Goal: Information Seeking & Learning: Check status

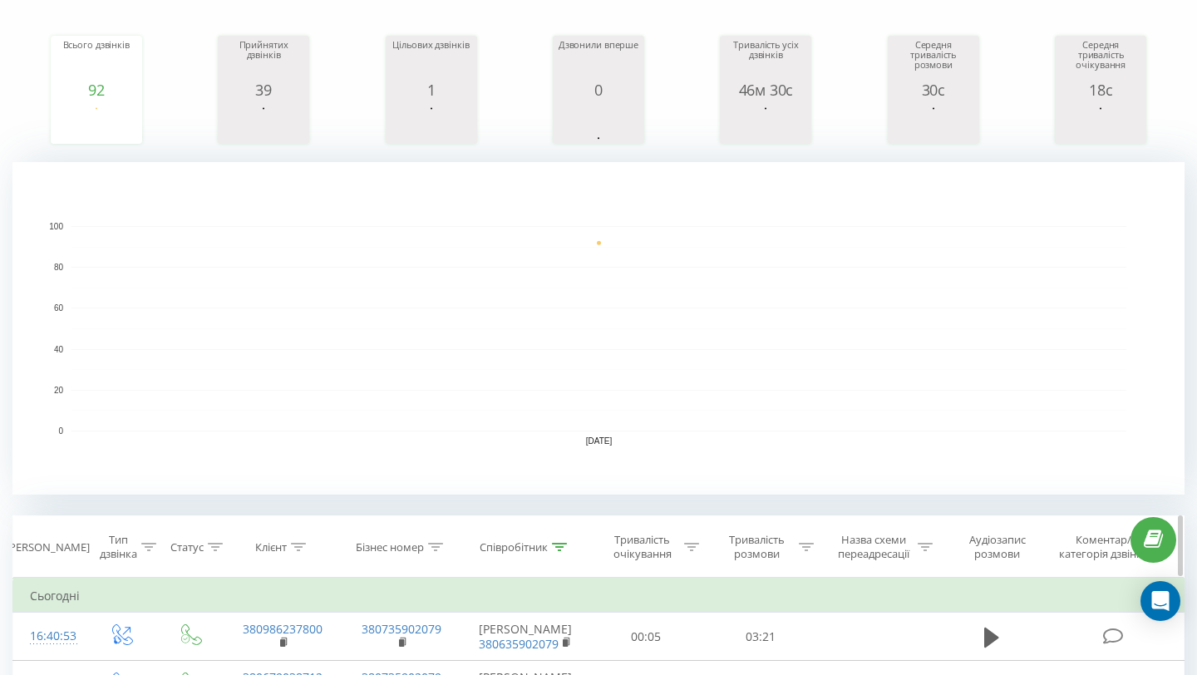
click at [555, 547] on icon at bounding box center [559, 547] width 15 height 8
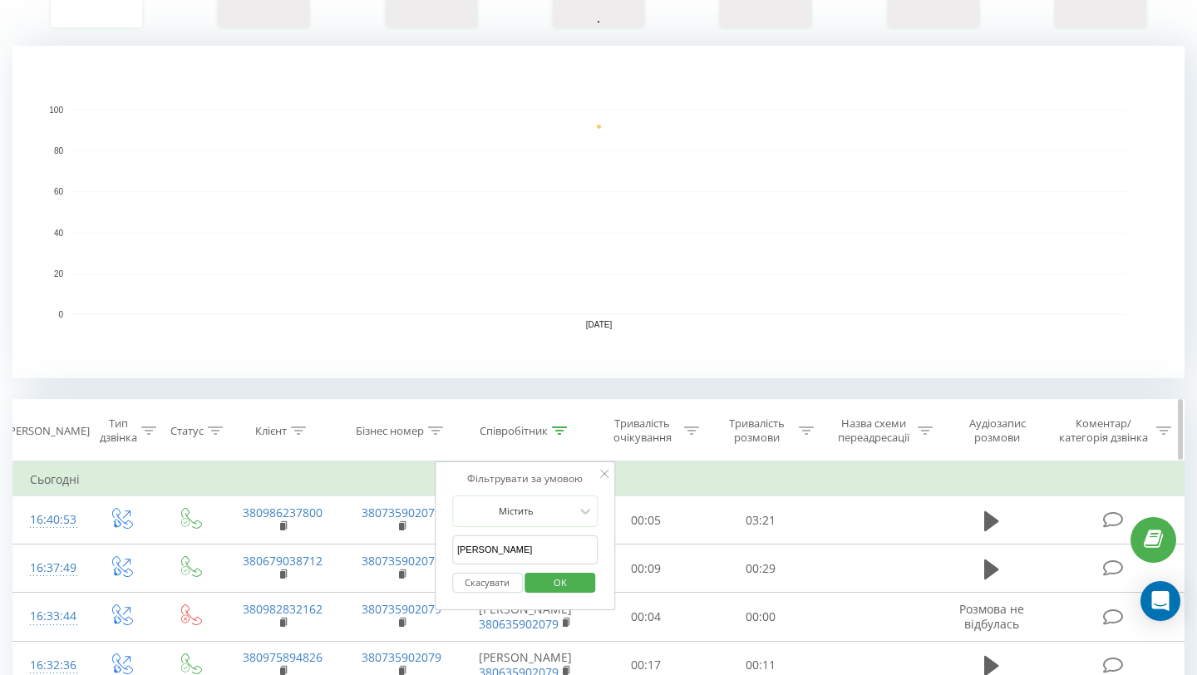
scroll to position [364, 0]
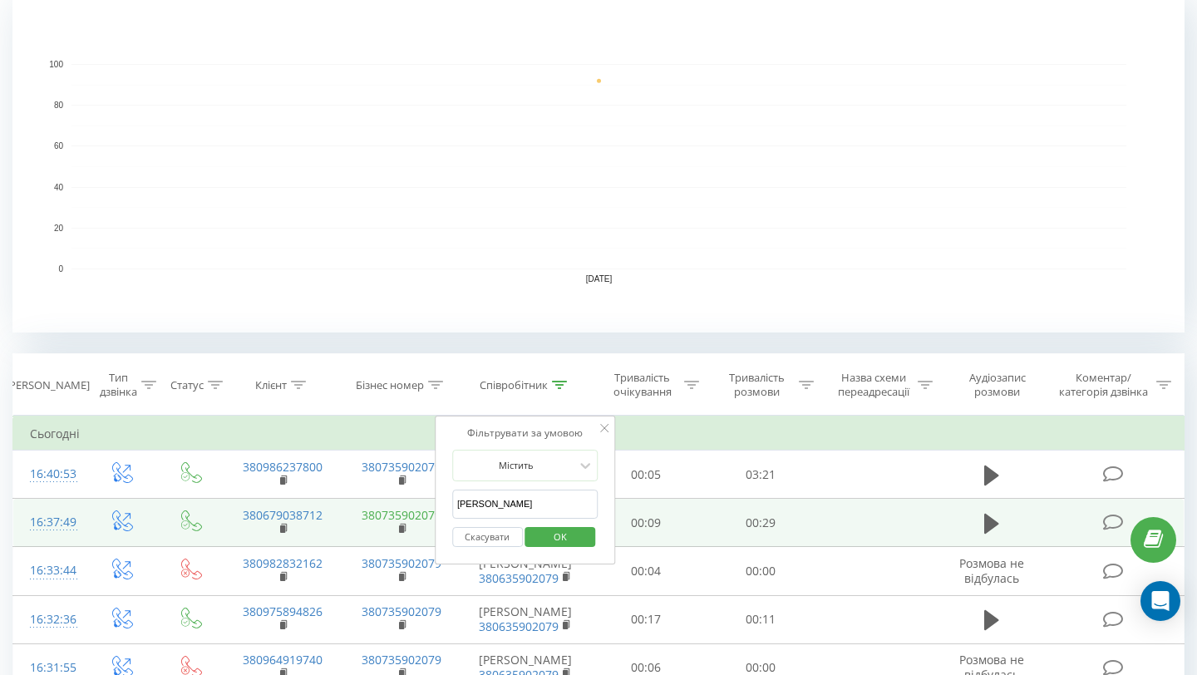
drag, startPoint x: 495, startPoint y: 509, endPoint x: 421, endPoint y: 508, distance: 74.0
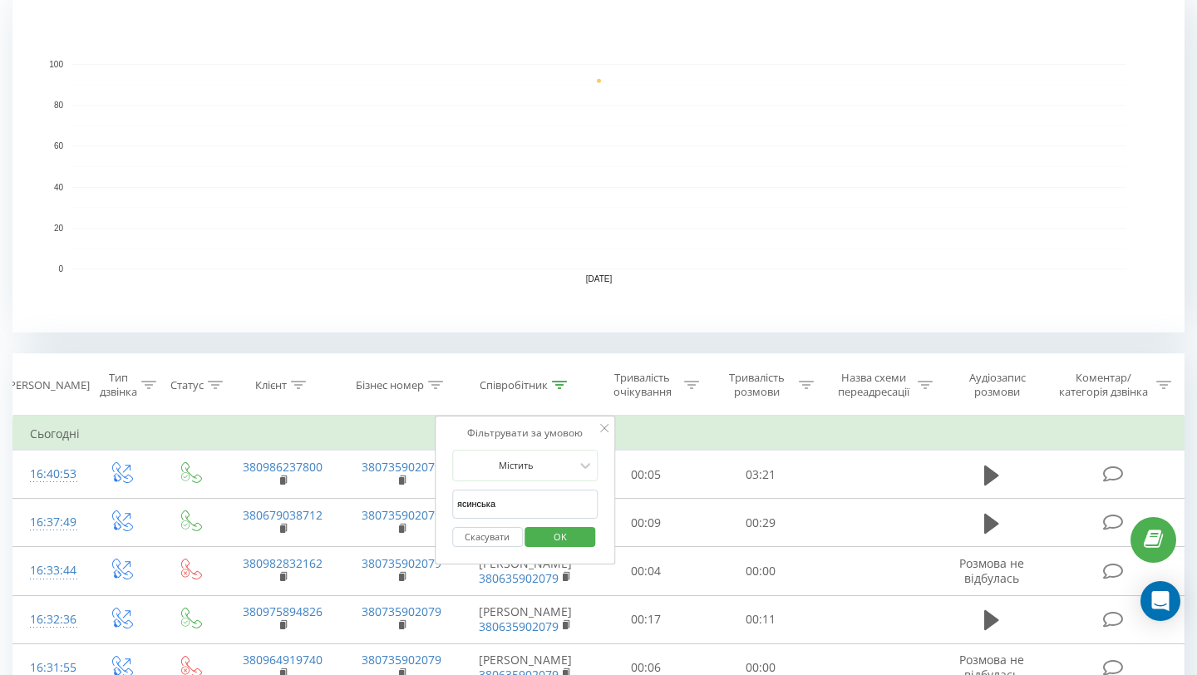
click at [550, 535] on span "OK" at bounding box center [560, 537] width 47 height 26
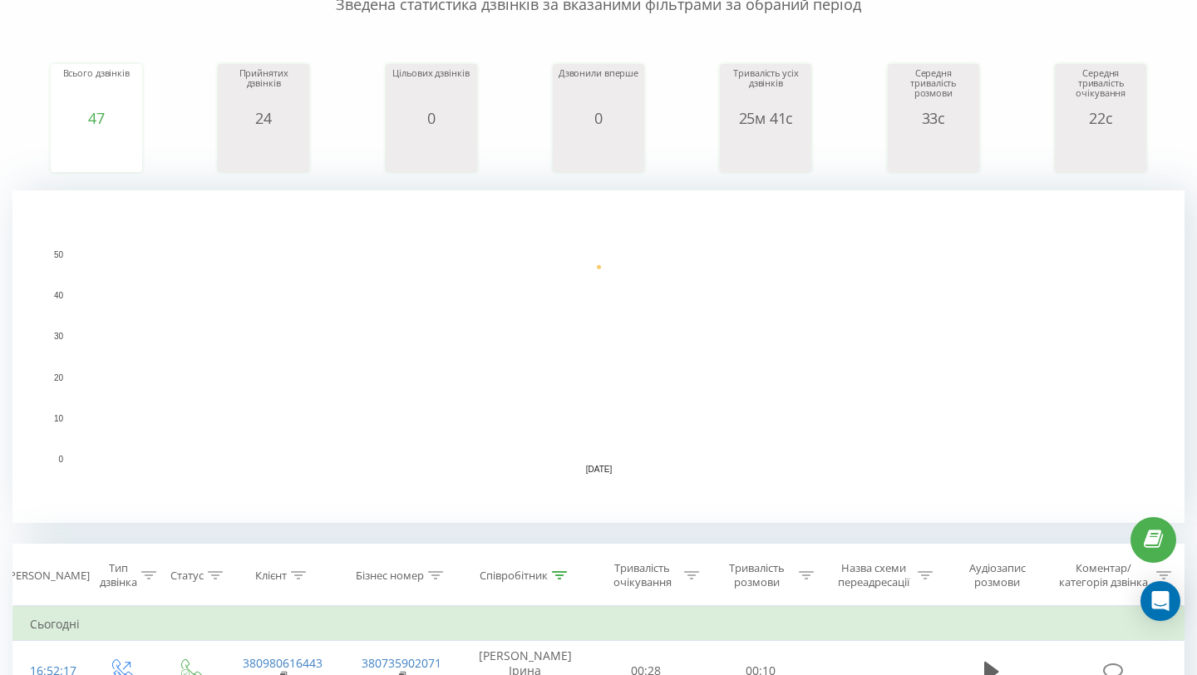
scroll to position [206, 0]
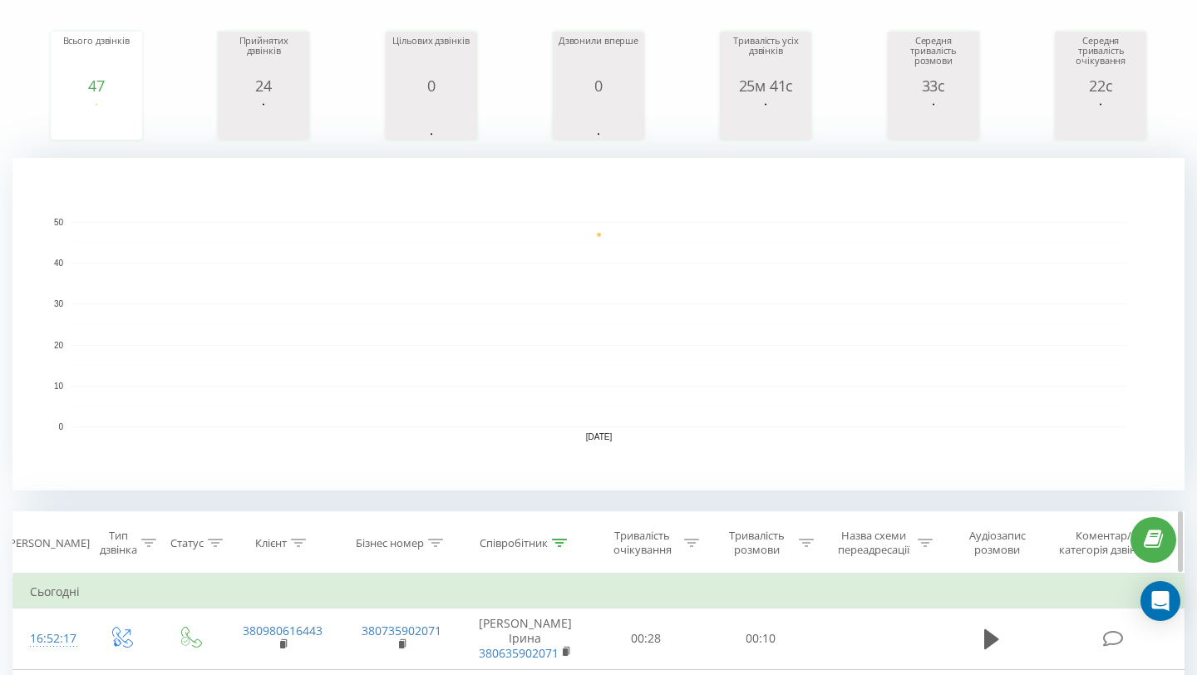
click at [555, 548] on div at bounding box center [559, 543] width 15 height 14
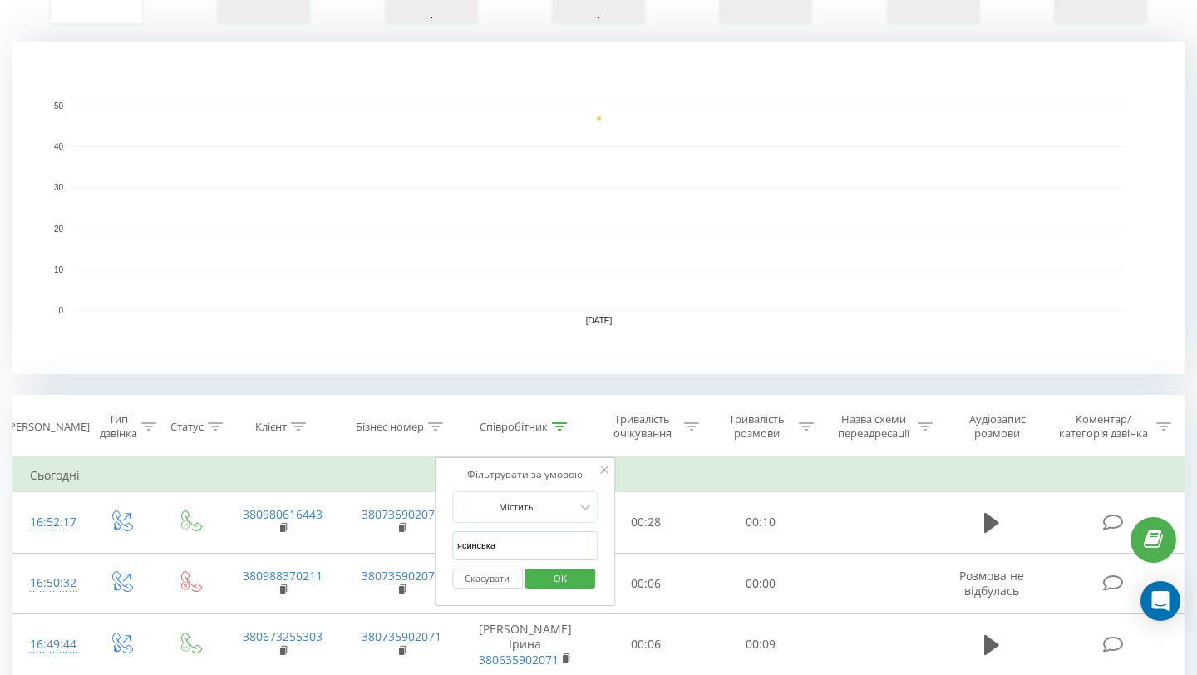
scroll to position [328, 0]
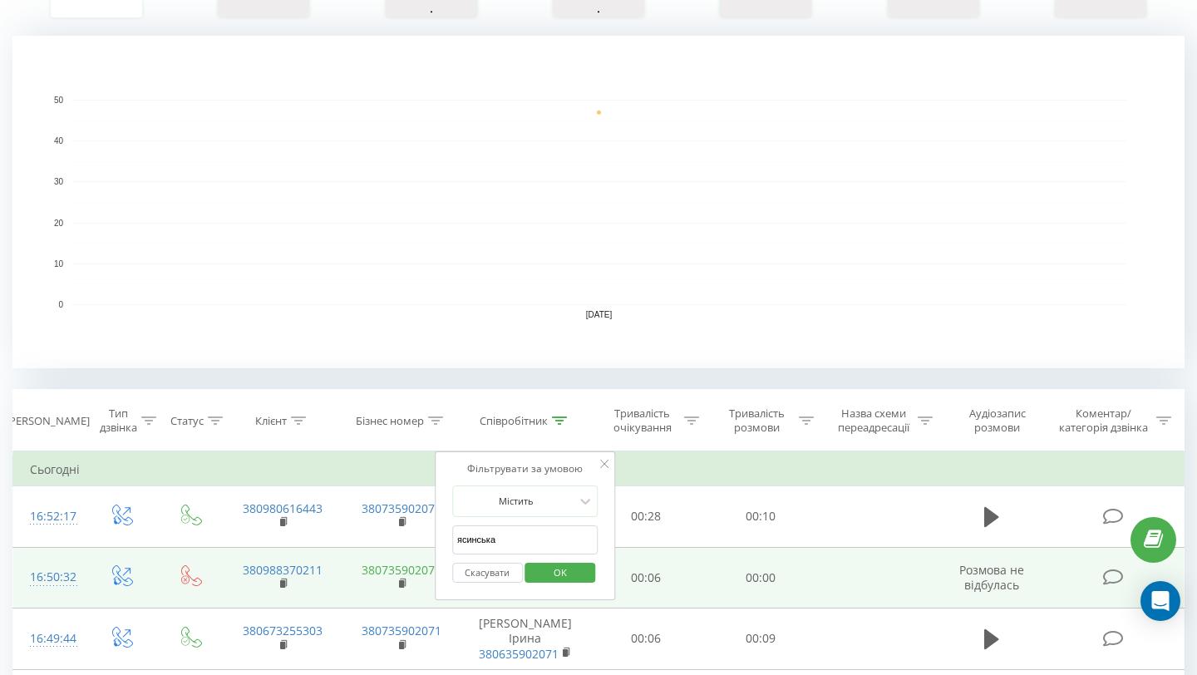
drag, startPoint x: 511, startPoint y: 544, endPoint x: 407, endPoint y: 544, distance: 104.8
type input "[PERSON_NAME]"
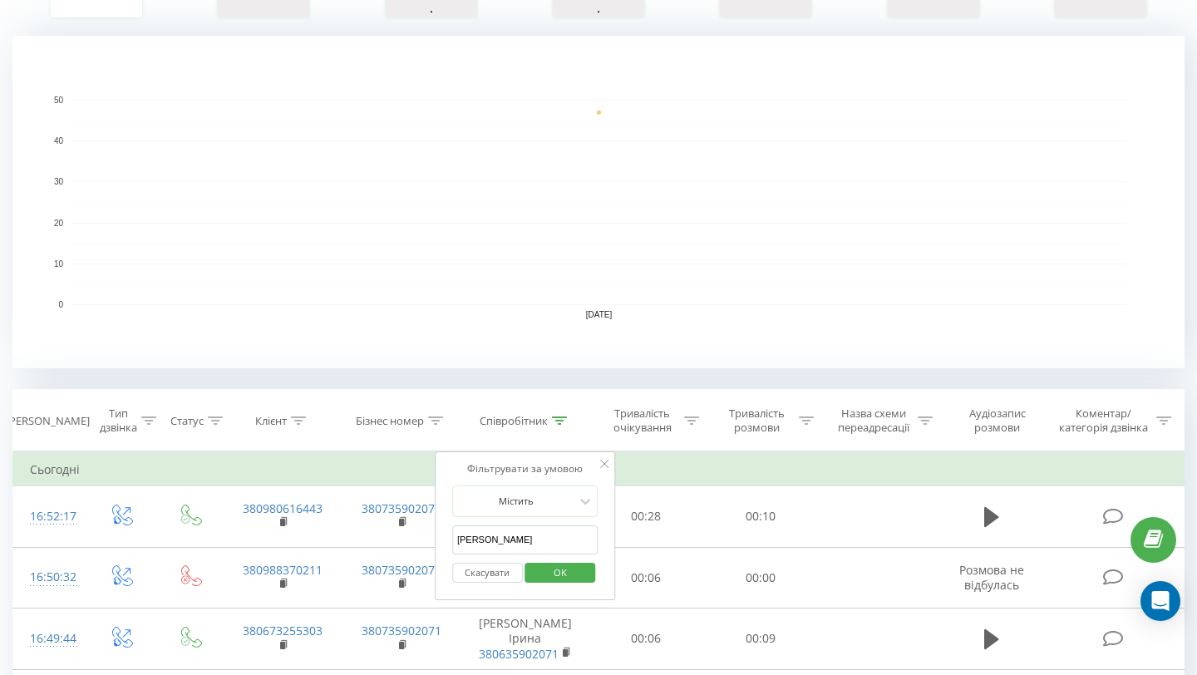
click at [581, 578] on span "OK" at bounding box center [560, 573] width 47 height 26
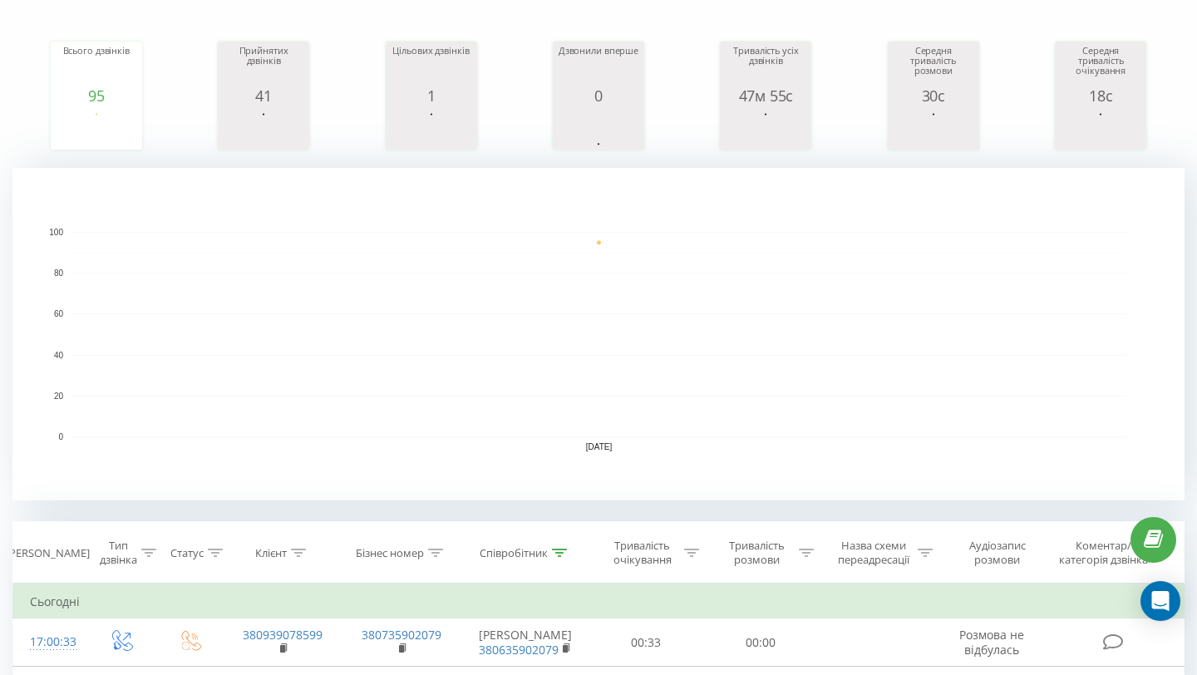
scroll to position [208, 0]
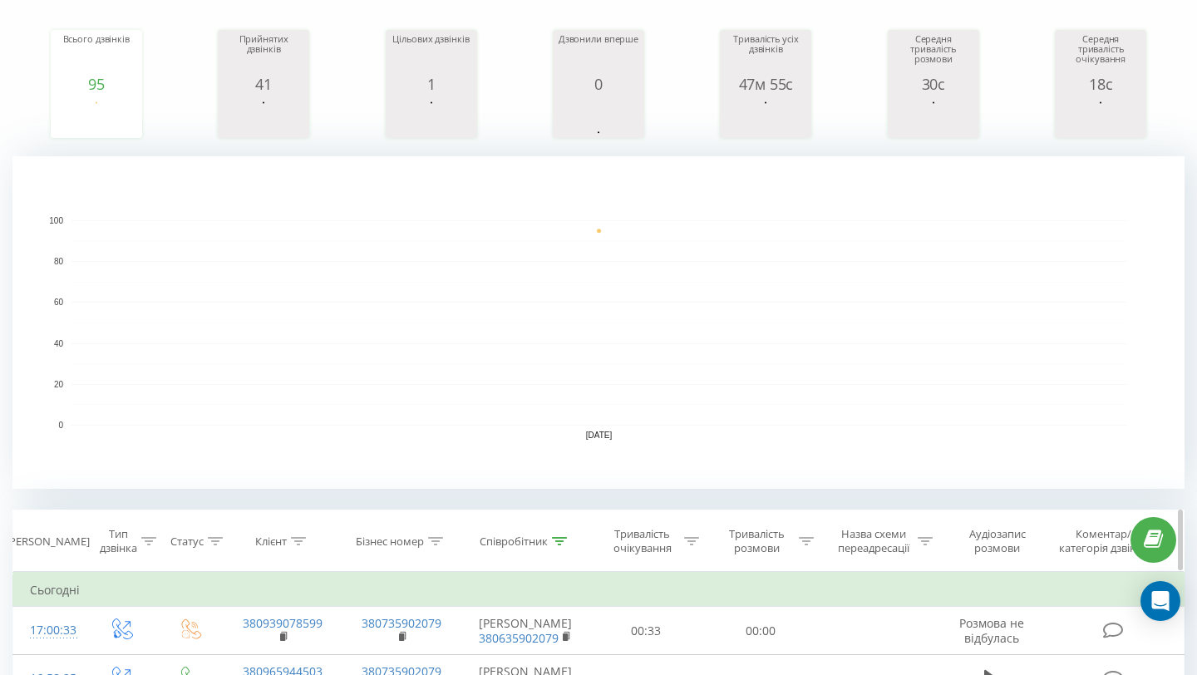
click at [555, 541] on icon at bounding box center [559, 541] width 15 height 8
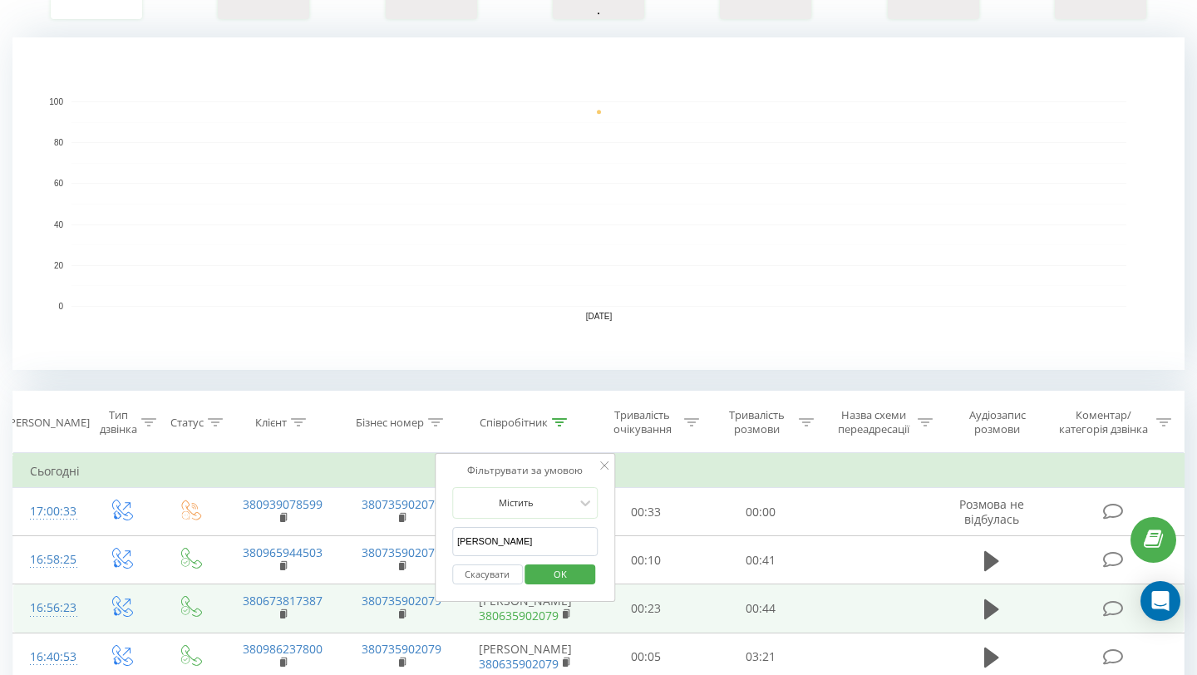
scroll to position [338, 0]
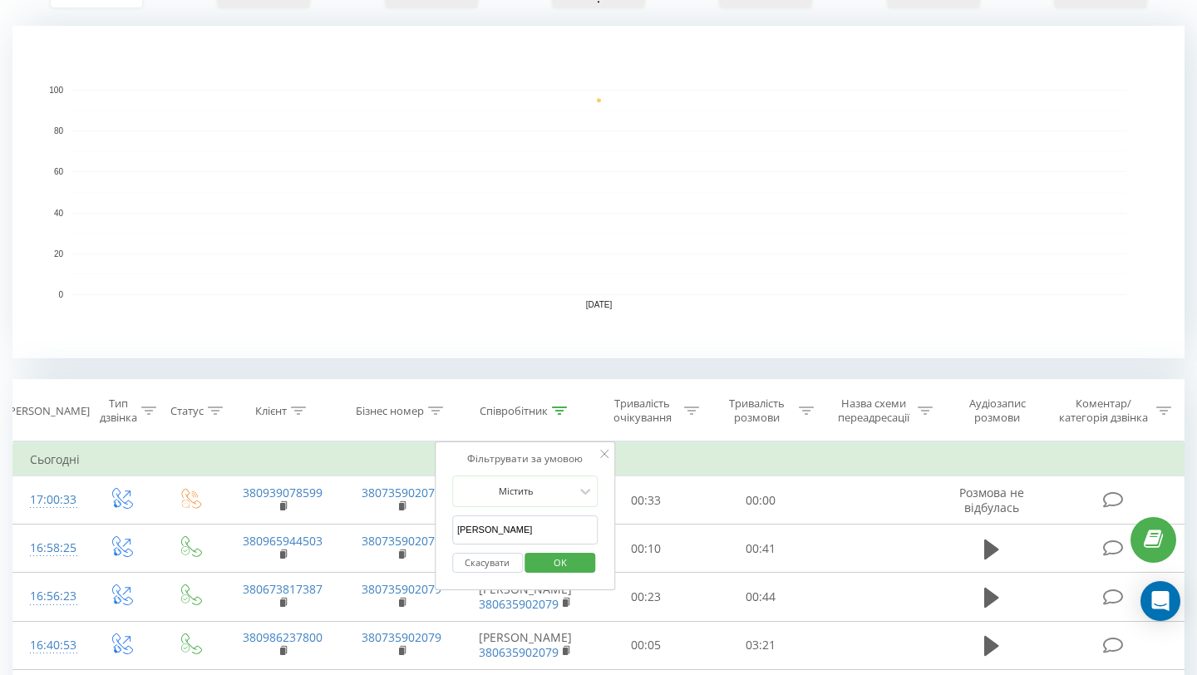
drag, startPoint x: 498, startPoint y: 530, endPoint x: 442, endPoint y: 530, distance: 55.7
click at [443, 530] on div "Фільтрувати за умовою [PERSON_NAME] [PERSON_NAME] Скасувати OK" at bounding box center [525, 516] width 181 height 150
click at [577, 564] on span "OK" at bounding box center [560, 563] width 47 height 26
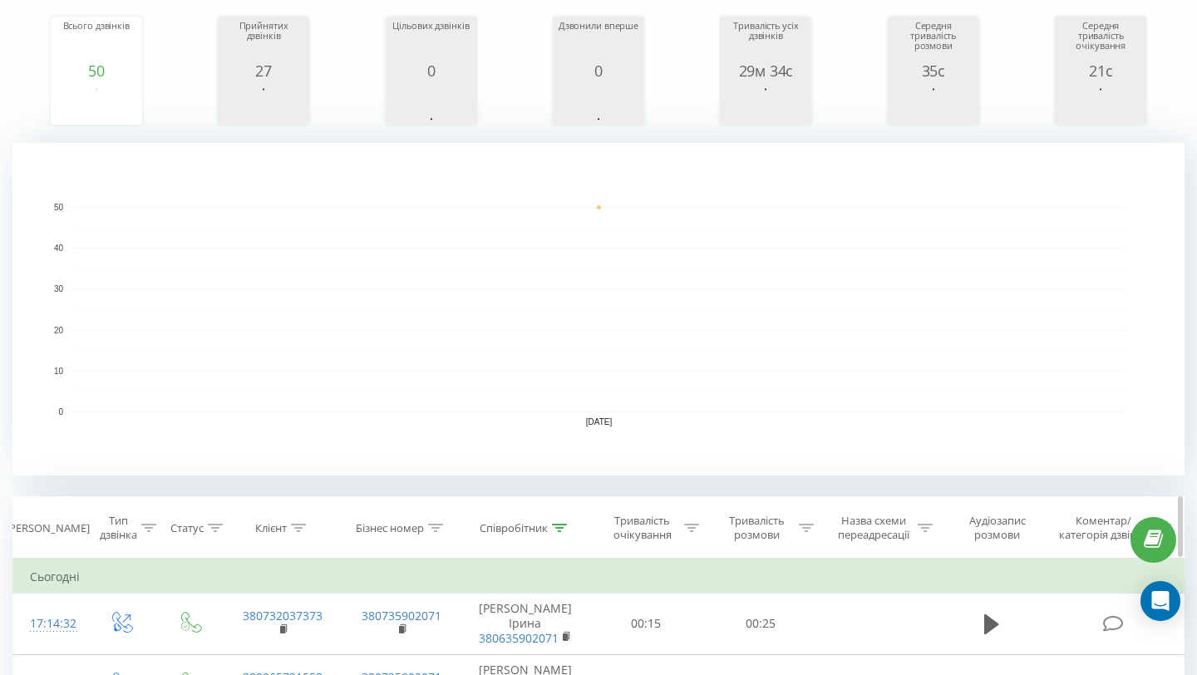
scroll to position [229, 0]
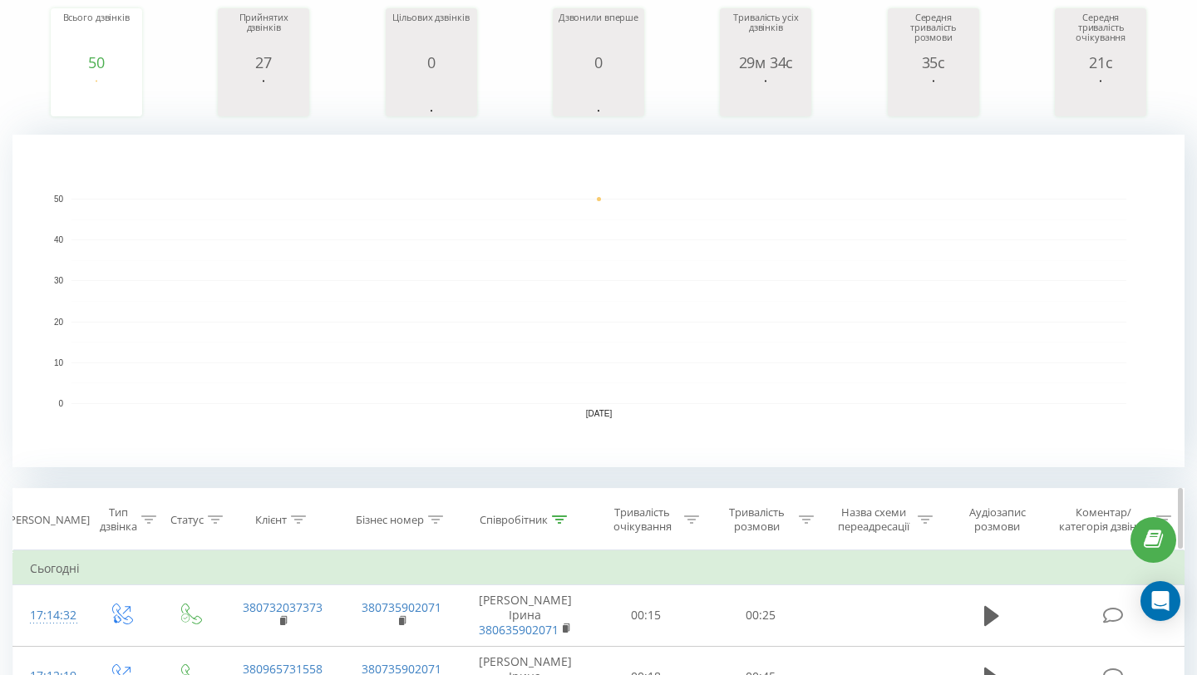
click at [558, 518] on icon at bounding box center [559, 519] width 15 height 8
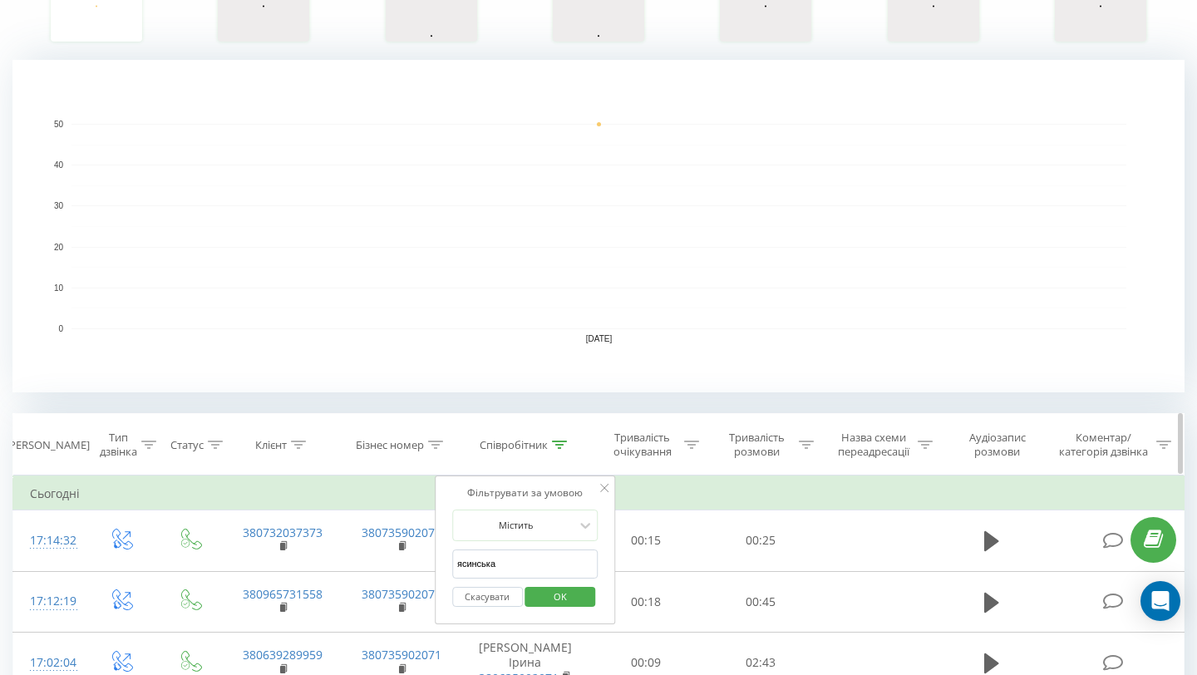
scroll to position [308, 0]
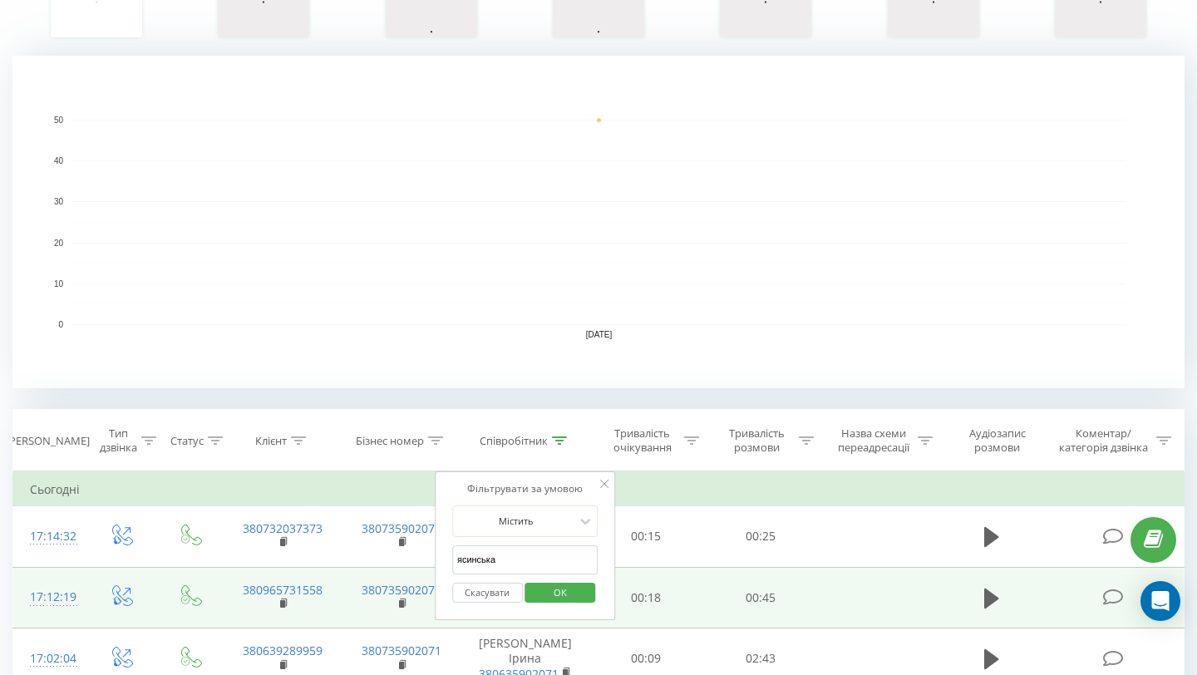
drag, startPoint x: 523, startPoint y: 566, endPoint x: 423, endPoint y: 554, distance: 100.5
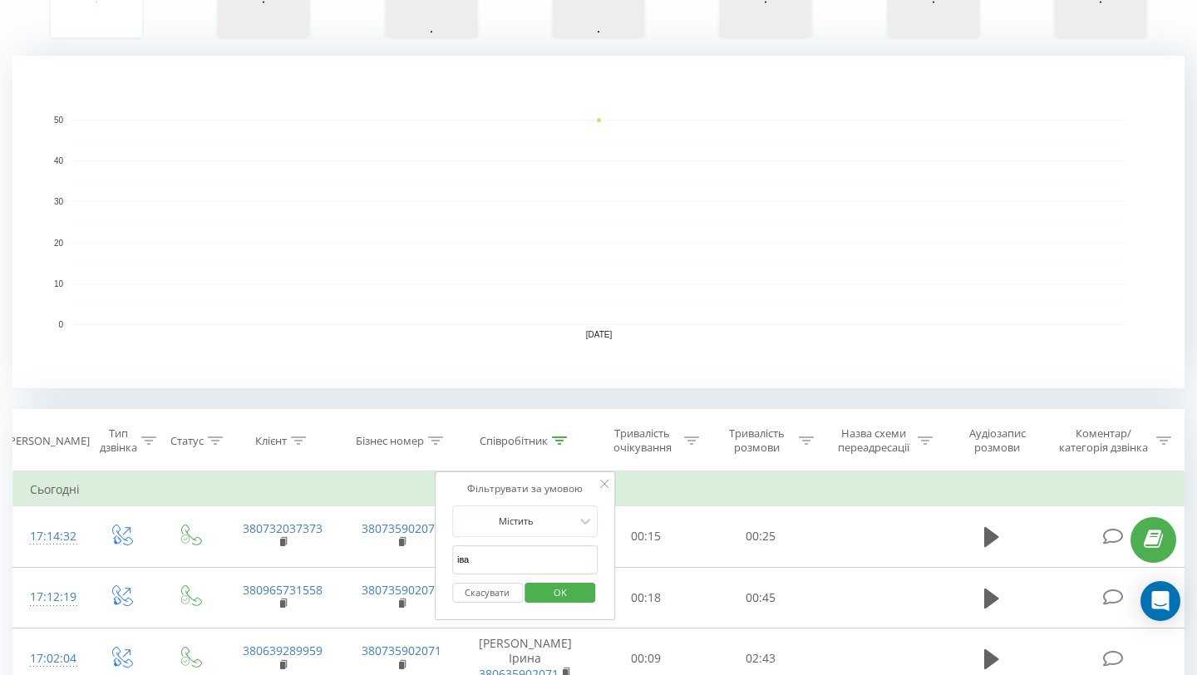
type input "[PERSON_NAME]"
click at [549, 597] on span "OK" at bounding box center [560, 592] width 47 height 26
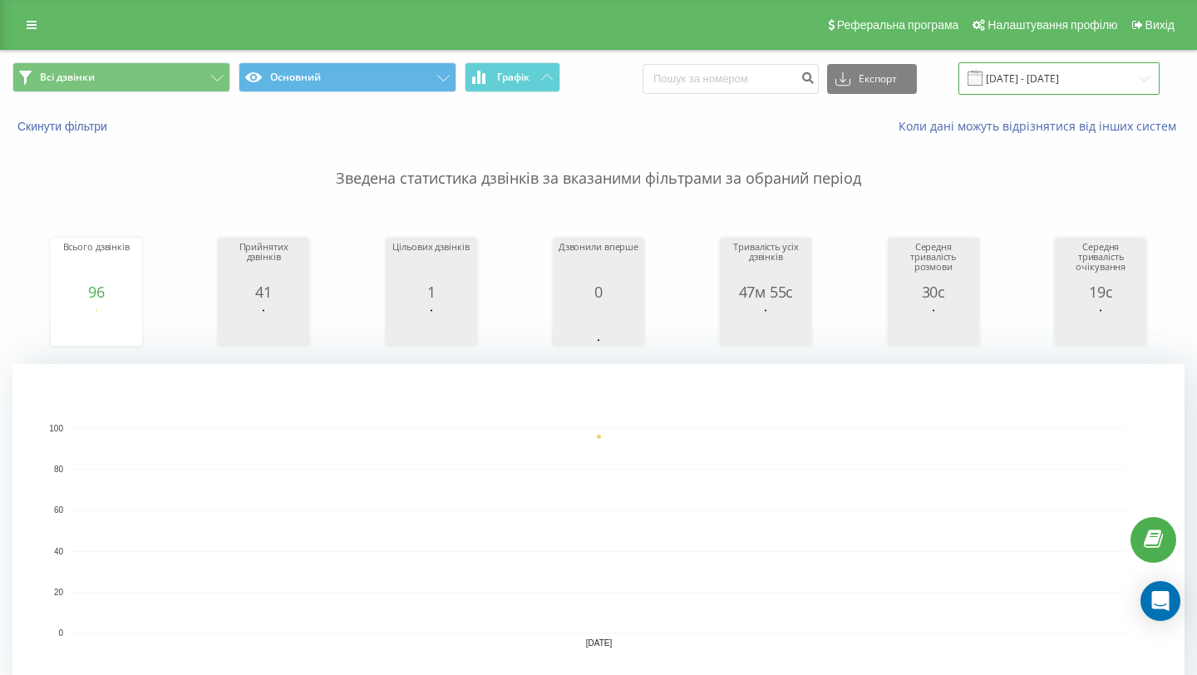
click at [1067, 72] on input "[DATE] - [DATE]" at bounding box center [1059, 78] width 201 height 32
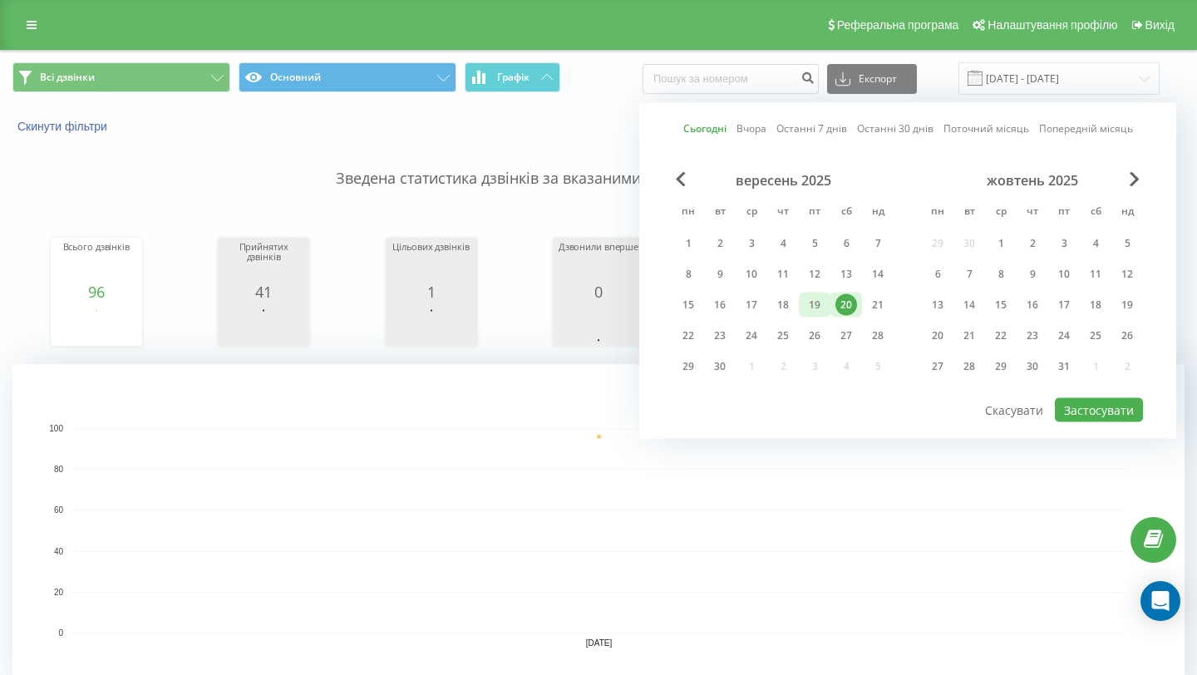
click at [818, 298] on div "19" at bounding box center [815, 305] width 22 height 22
click at [1088, 417] on button "Застосувати" at bounding box center [1099, 410] width 88 height 24
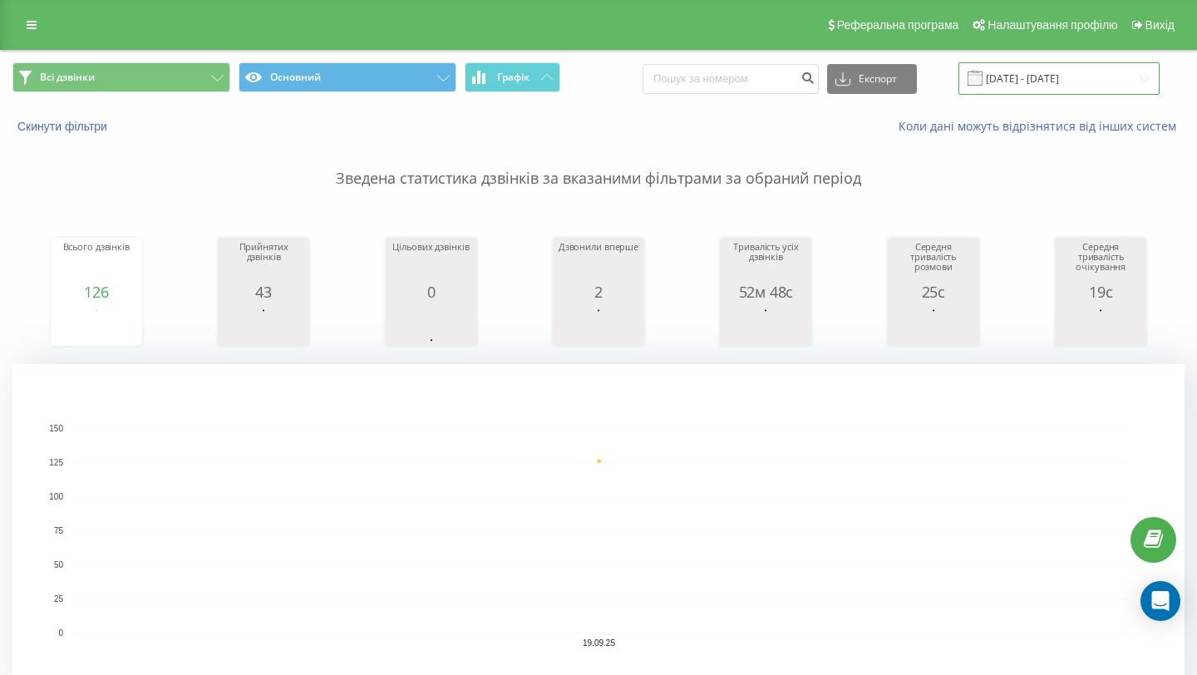
click at [1092, 77] on input "[DATE] - [DATE]" at bounding box center [1059, 78] width 201 height 32
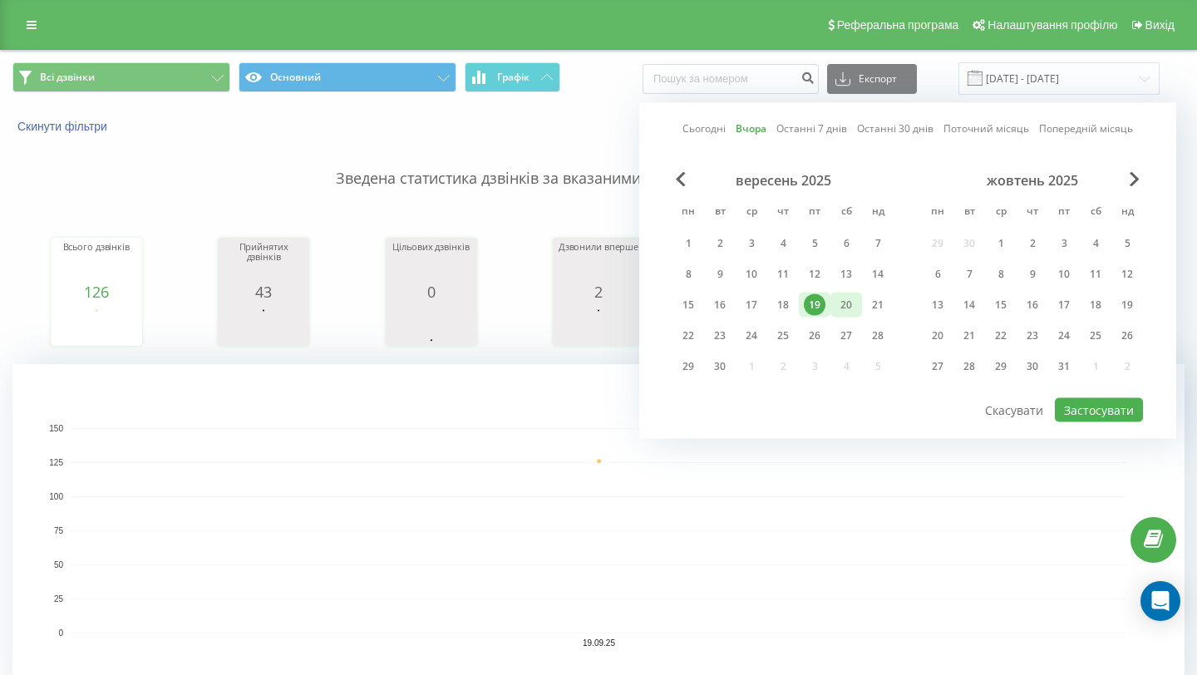
click at [851, 308] on div "20" at bounding box center [847, 305] width 22 height 22
click at [1092, 411] on button "Застосувати" at bounding box center [1099, 410] width 88 height 24
type input "[DATE] - [DATE]"
